Goal: Check status: Check status

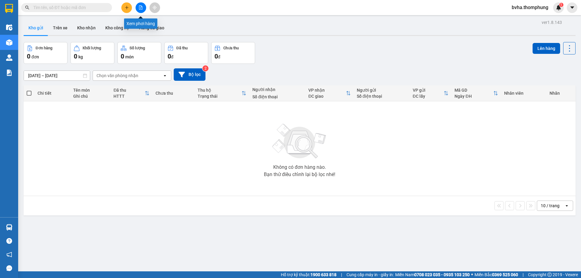
click at [141, 9] on icon "file-add" at bounding box center [141, 7] width 4 height 4
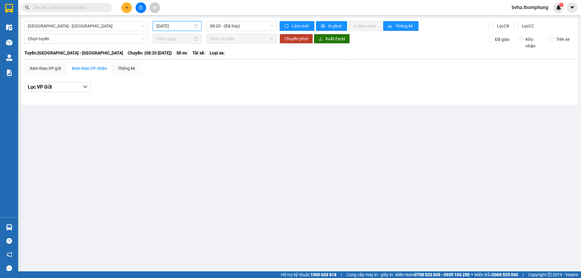
click at [170, 25] on input "[DATE]" at bounding box center [175, 26] width 36 height 7
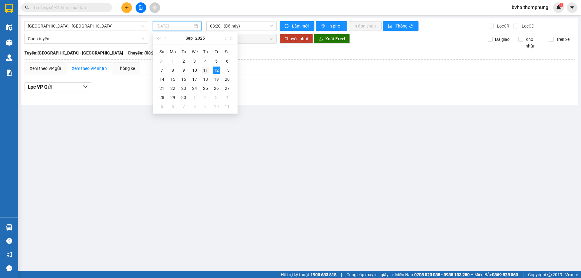
click at [206, 71] on div "11" at bounding box center [205, 70] width 7 height 7
type input "[DATE]"
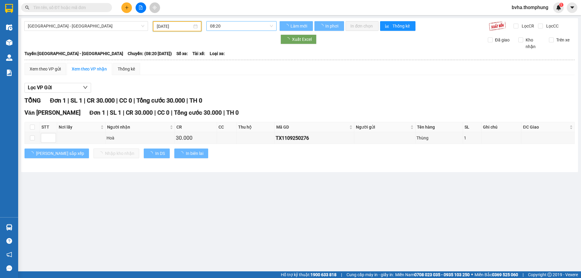
click at [239, 28] on span "08:20" at bounding box center [241, 25] width 63 height 9
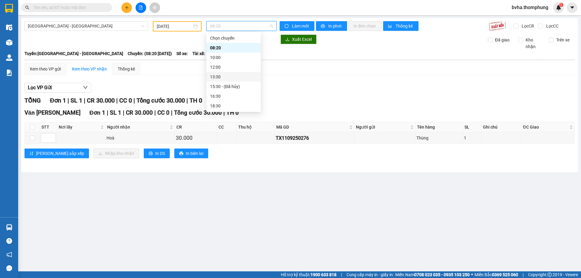
click at [223, 79] on div "13:30" at bounding box center [233, 77] width 47 height 7
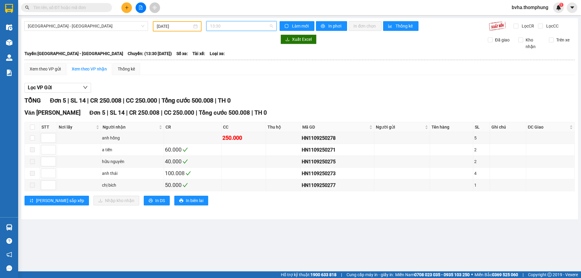
click at [222, 25] on span "13:30" at bounding box center [241, 25] width 63 height 9
click at [218, 91] on div "15:30 - (Đã hủy)" at bounding box center [233, 87] width 54 height 10
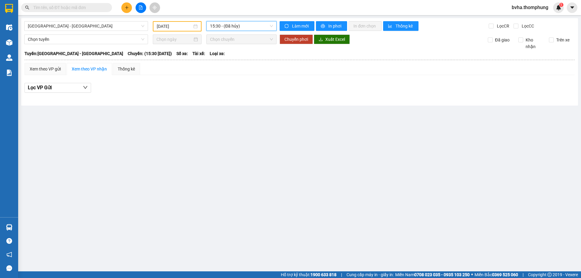
click at [226, 29] on span "15:30 - (Đã hủy)" at bounding box center [241, 25] width 63 height 9
click at [222, 96] on div "16:30" at bounding box center [233, 96] width 47 height 7
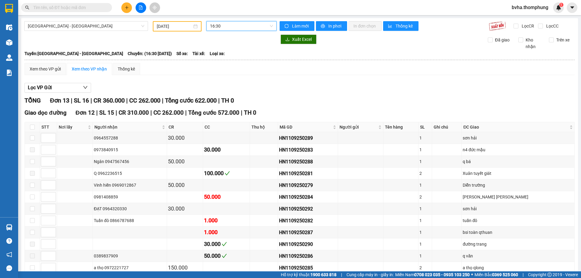
click at [233, 25] on span "16:30" at bounding box center [241, 25] width 63 height 9
click at [221, 107] on div "18:30" at bounding box center [232, 106] width 47 height 7
